Goal: Information Seeking & Learning: Check status

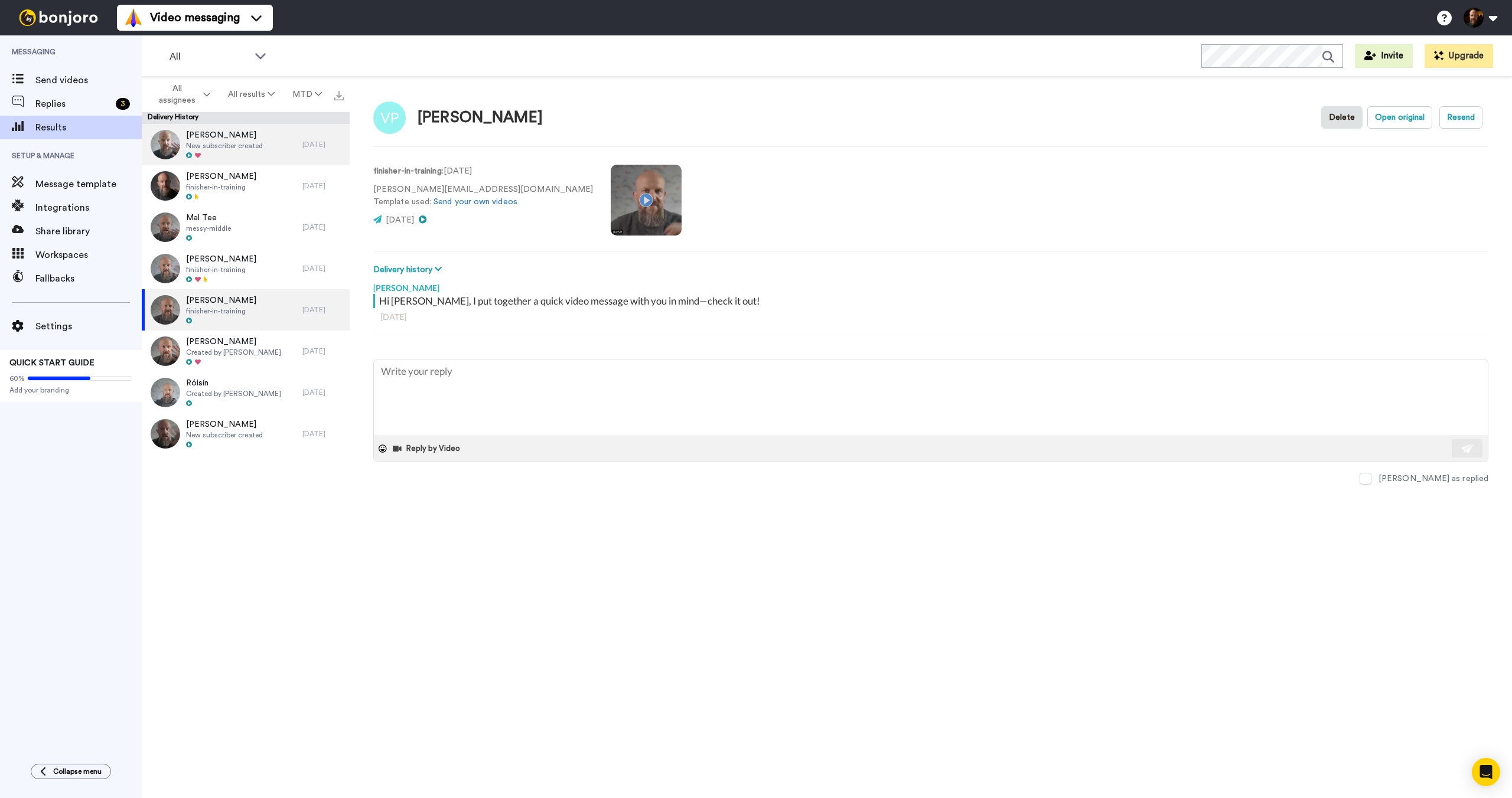
type textarea "x"
click at [57, 101] on span "Replies" at bounding box center [73, 104] width 76 height 14
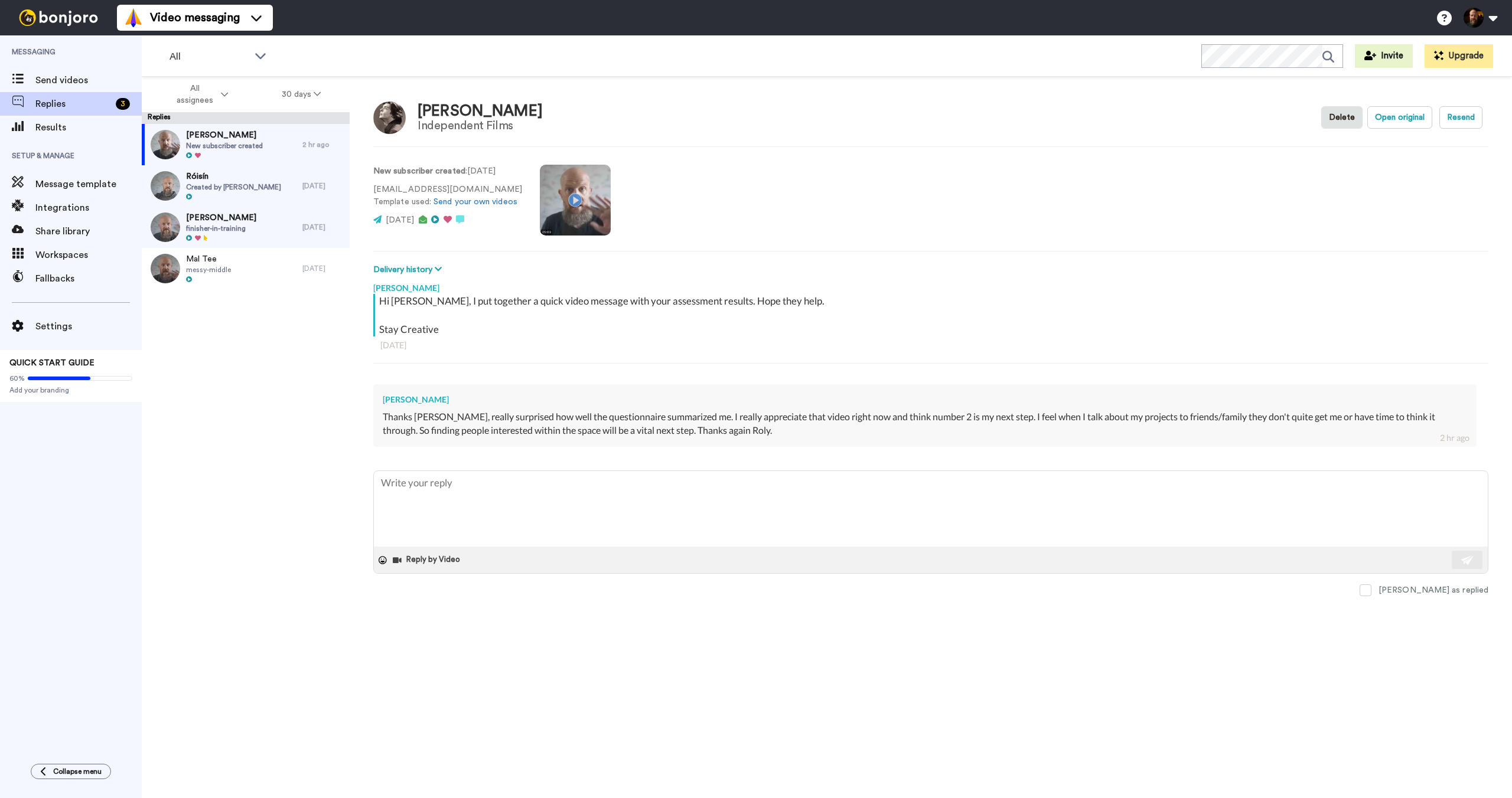
type textarea "x"
